Goal: Task Accomplishment & Management: Use online tool/utility

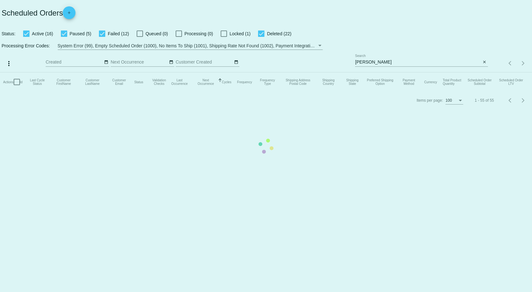
click at [367, 72] on mat-table "Actions Id Last Cycle Status Customer FirstName Customer LastName Customer Emai…" at bounding box center [266, 81] width 532 height 19
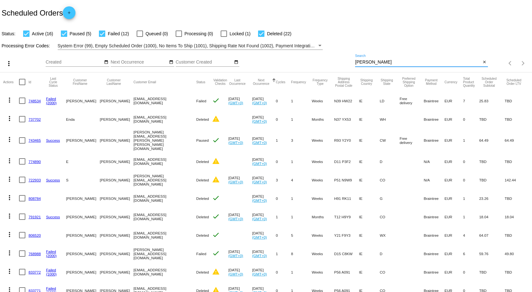
drag, startPoint x: 372, startPoint y: 60, endPoint x: 337, endPoint y: 56, distance: 35.1
click at [337, 56] on div "more_vert Sep Jan Feb Mar [DATE]" at bounding box center [266, 61] width 532 height 23
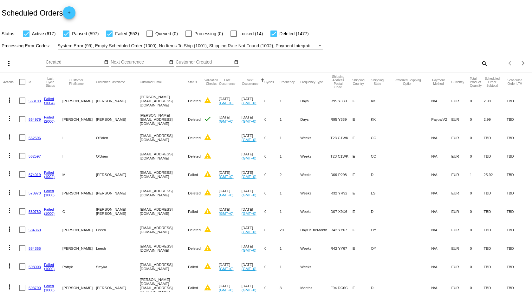
click at [481, 64] on mat-icon "search" at bounding box center [485, 63] width 8 height 10
click at [387, 69] on div "Search" at bounding box center [421, 63] width 133 height 18
click at [377, 62] on input "Search" at bounding box center [421, 62] width 133 height 5
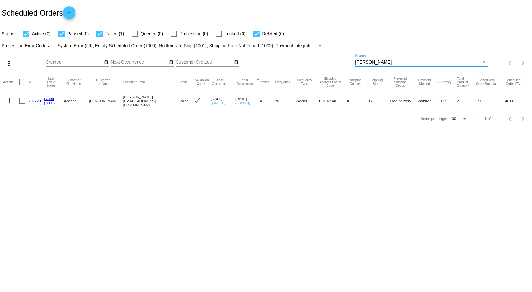
type input "[PERSON_NAME]"
click at [10, 101] on mat-icon "more_vert" at bounding box center [10, 100] width 8 height 8
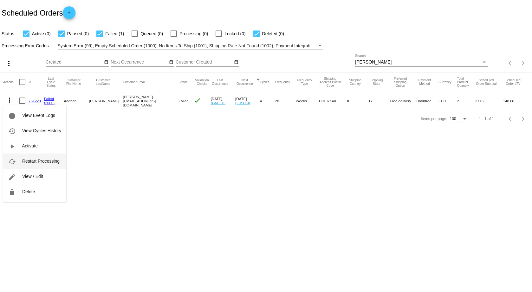
click at [38, 161] on span "Restart Processing" at bounding box center [40, 160] width 37 height 5
